Goal: Task Accomplishment & Management: Use online tool/utility

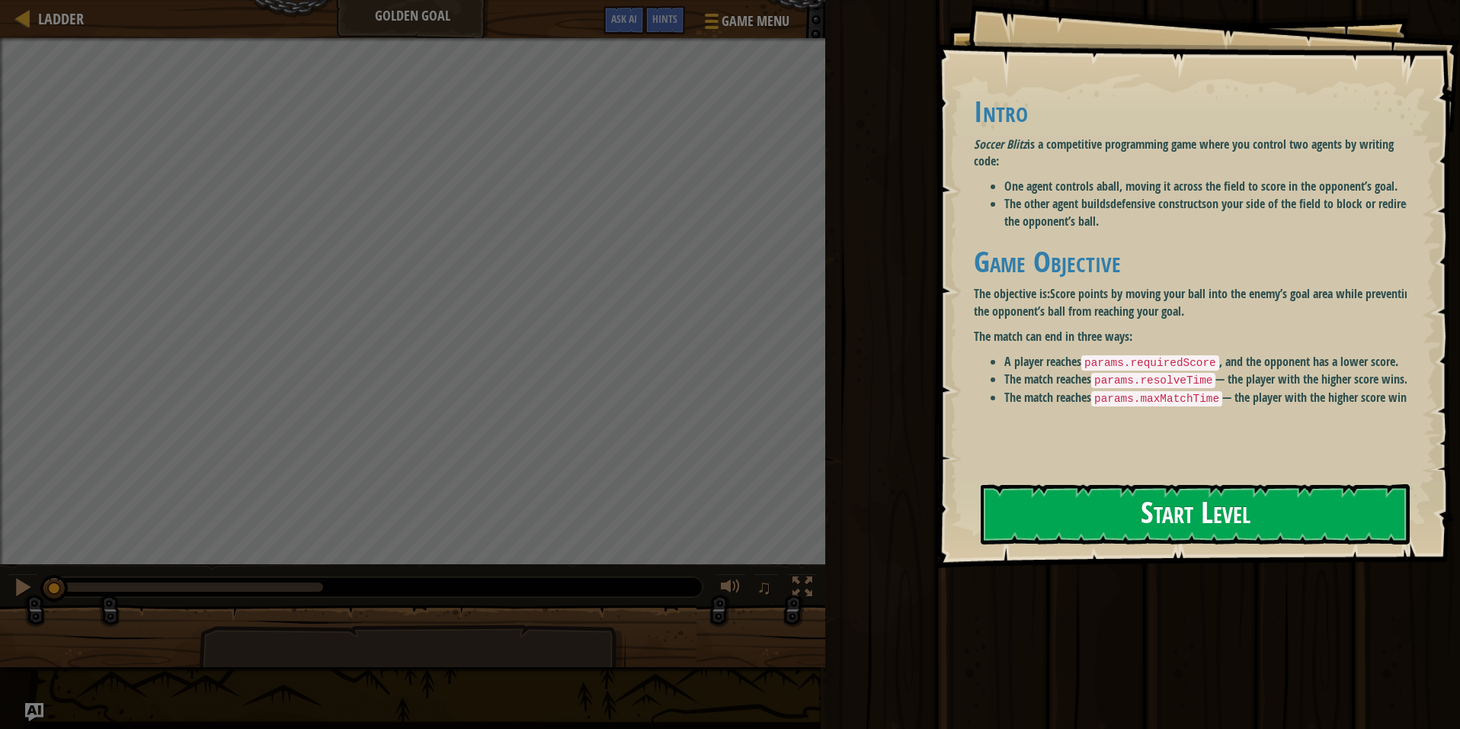
click at [1202, 513] on button "Start Level" at bounding box center [1195, 514] width 429 height 60
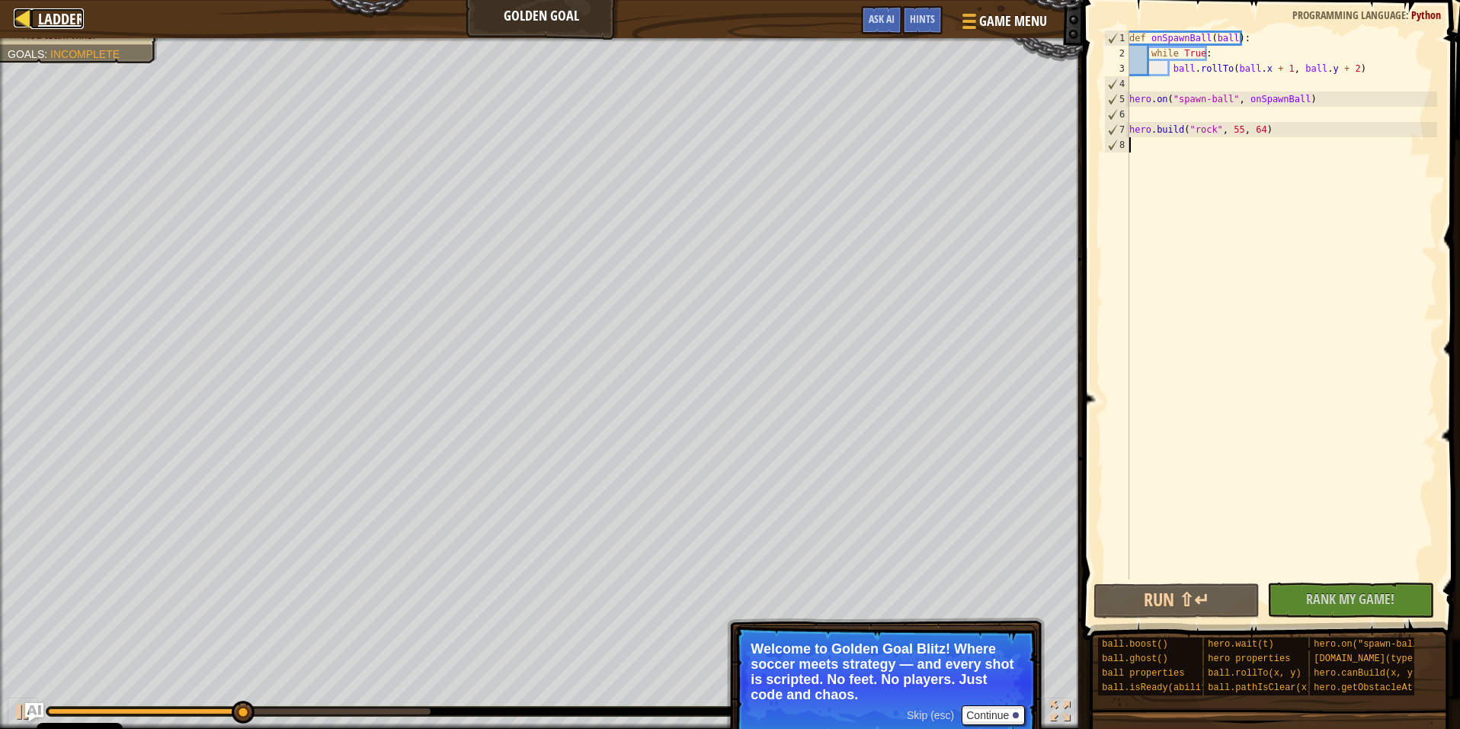
click at [23, 16] on div at bounding box center [23, 17] width 19 height 19
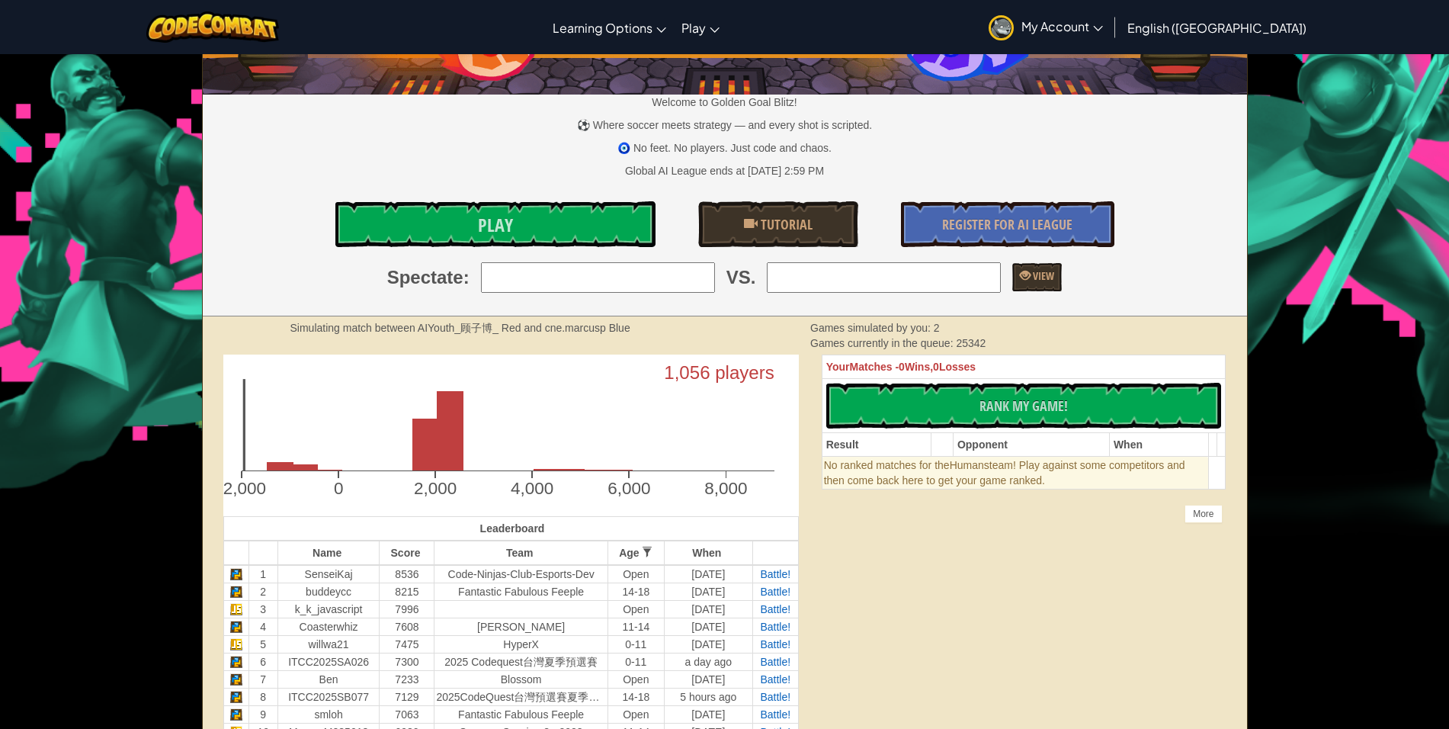
scroll to position [152, 0]
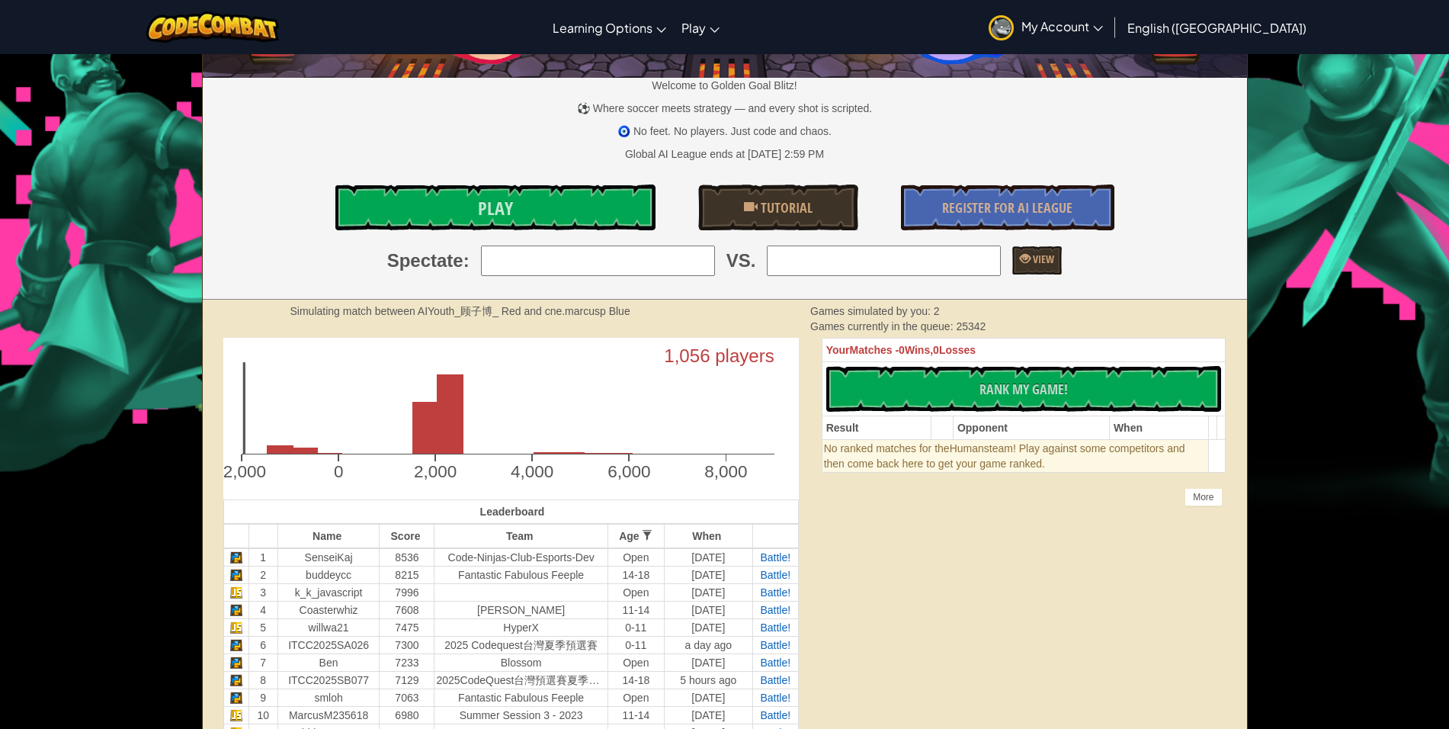
click at [1110, 38] on link "My Account" at bounding box center [1046, 27] width 130 height 48
